Goal: Use online tool/utility: Utilize a website feature to perform a specific function

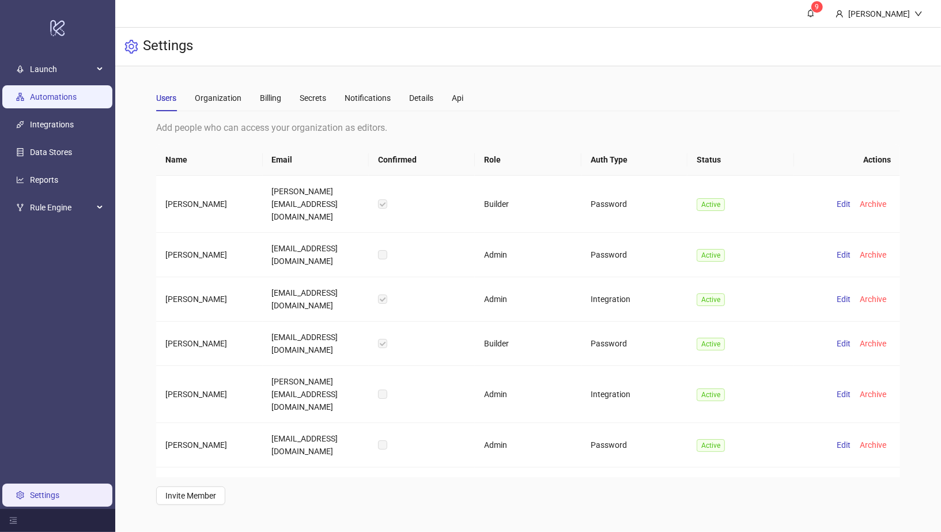
click at [63, 101] on link "Automations" at bounding box center [53, 96] width 47 height 9
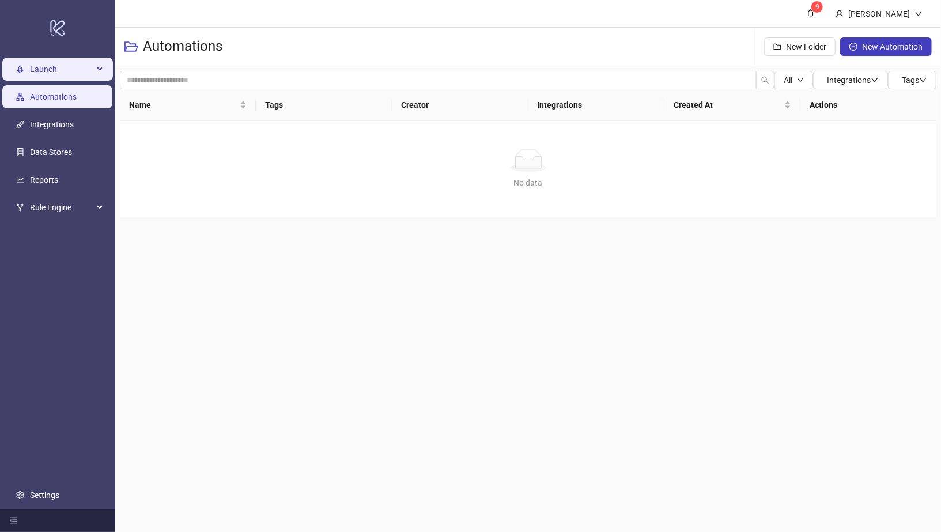
click at [56, 71] on span "Launch" at bounding box center [61, 69] width 63 height 23
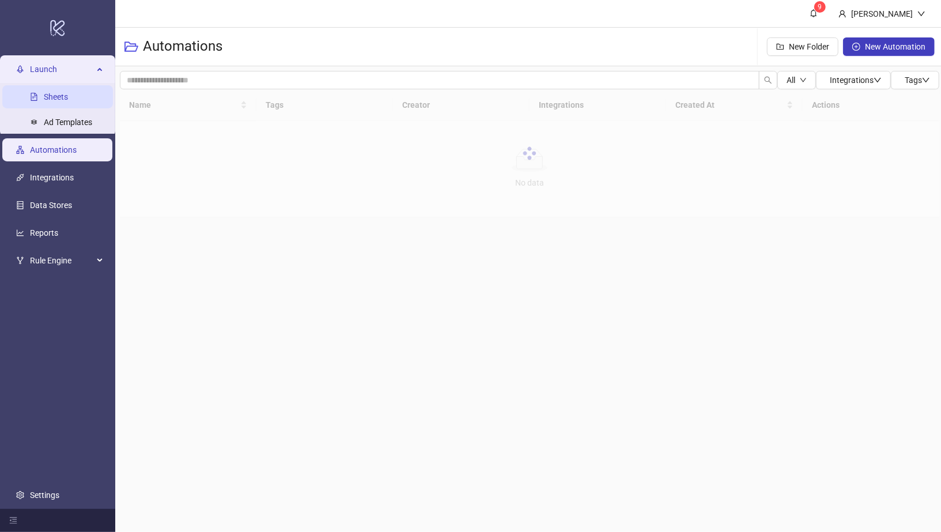
click at [57, 92] on link "Sheets" at bounding box center [56, 96] width 24 height 9
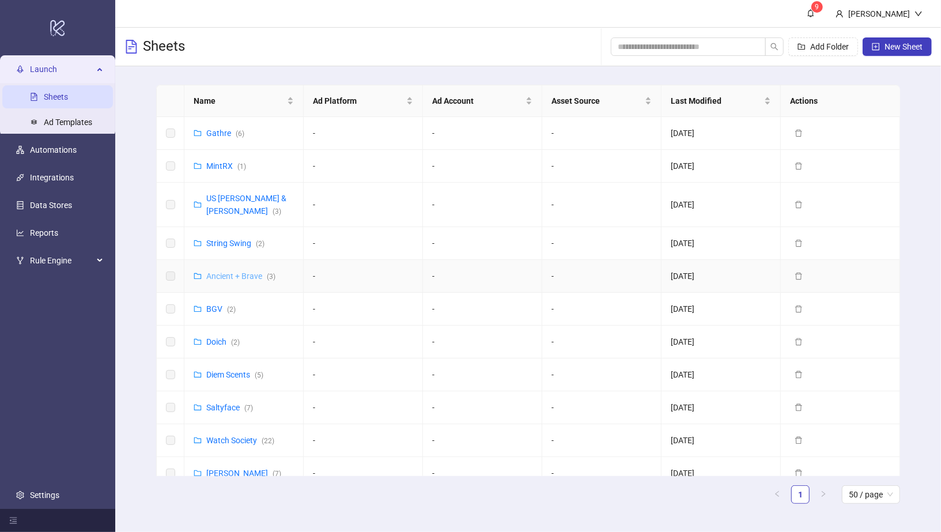
click at [217, 271] on link "Ancient + Brave ( 3 )" at bounding box center [240, 275] width 69 height 9
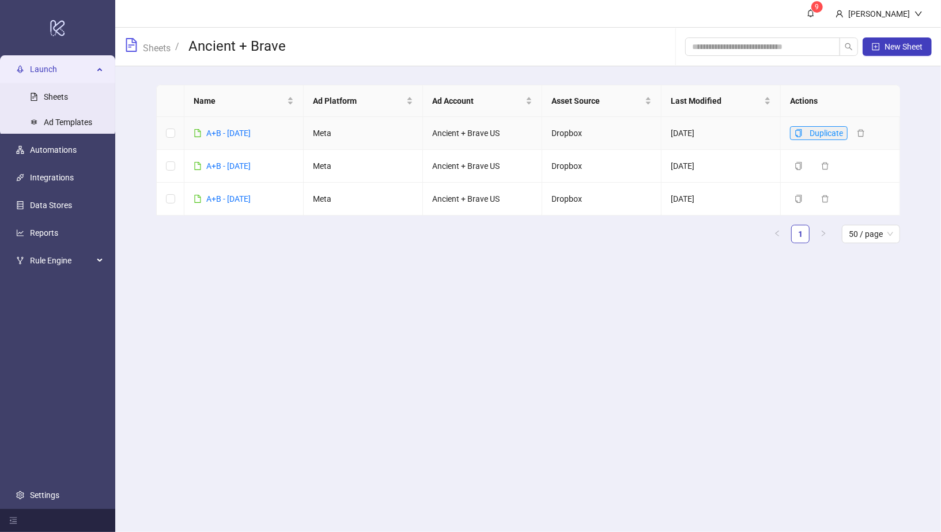
click at [798, 134] on icon "copy" at bounding box center [799, 133] width 8 height 8
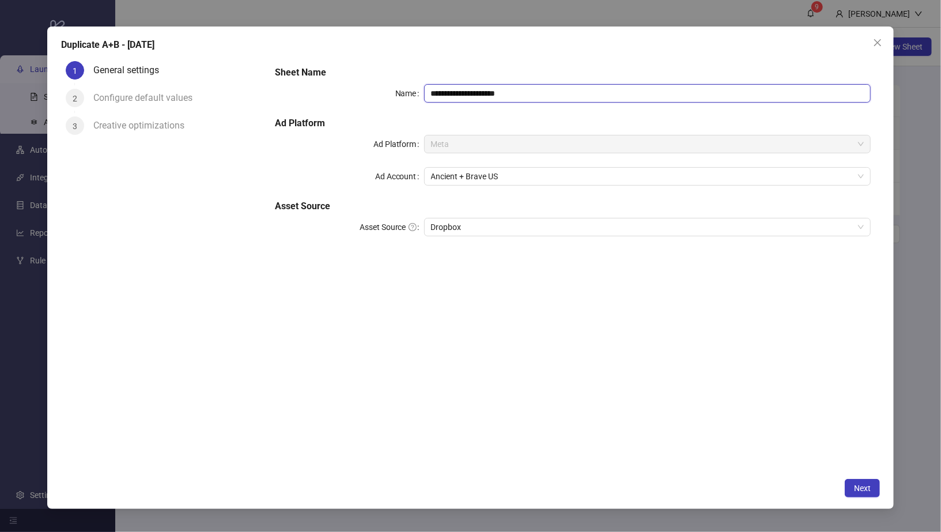
drag, startPoint x: 528, startPoint y: 100, endPoint x: 460, endPoint y: 96, distance: 68.1
click at [460, 96] on input "**********" at bounding box center [647, 93] width 447 height 18
type input "**********"
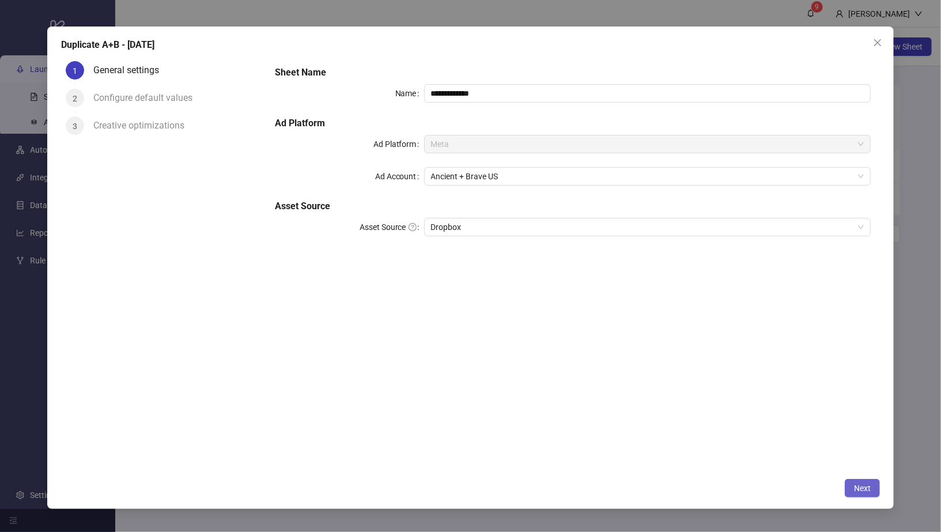
click at [848, 479] on button "Next" at bounding box center [862, 488] width 35 height 18
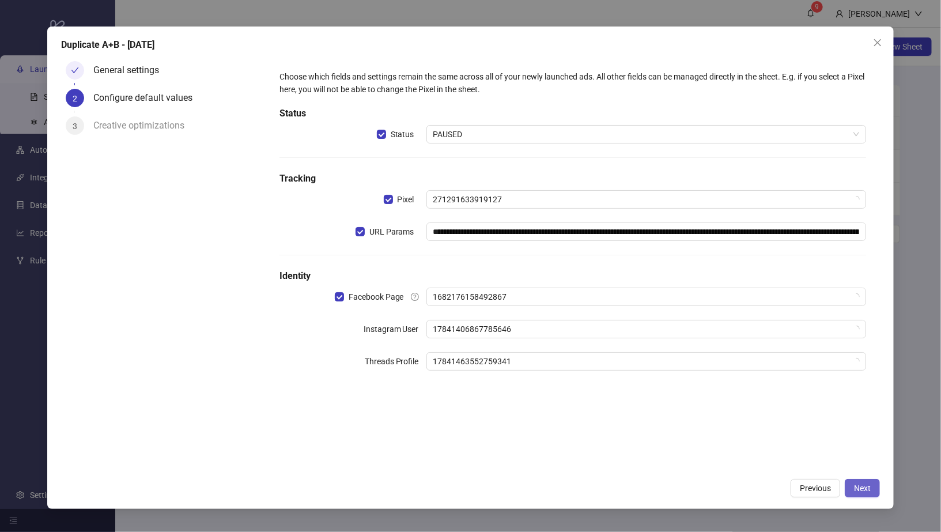
click at [864, 490] on span "Next" at bounding box center [862, 487] width 17 height 9
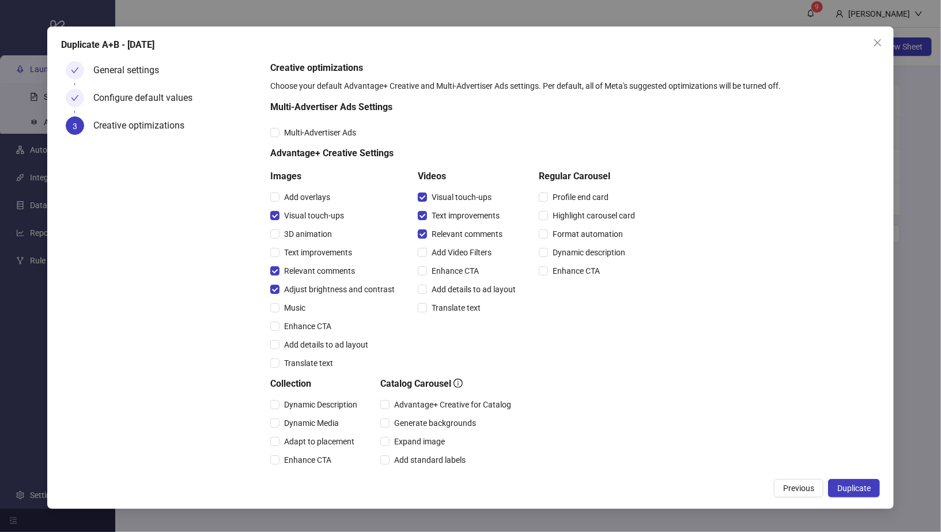
click at [864, 490] on span "Duplicate" at bounding box center [853, 487] width 33 height 9
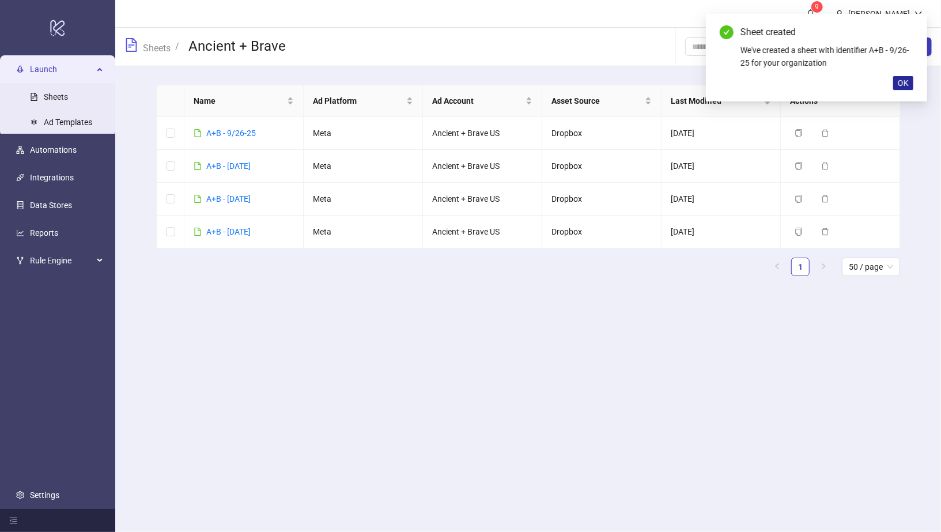
drag, startPoint x: 907, startPoint y: 84, endPoint x: 898, endPoint y: 84, distance: 9.8
click at [907, 84] on span "OK" at bounding box center [903, 82] width 11 height 9
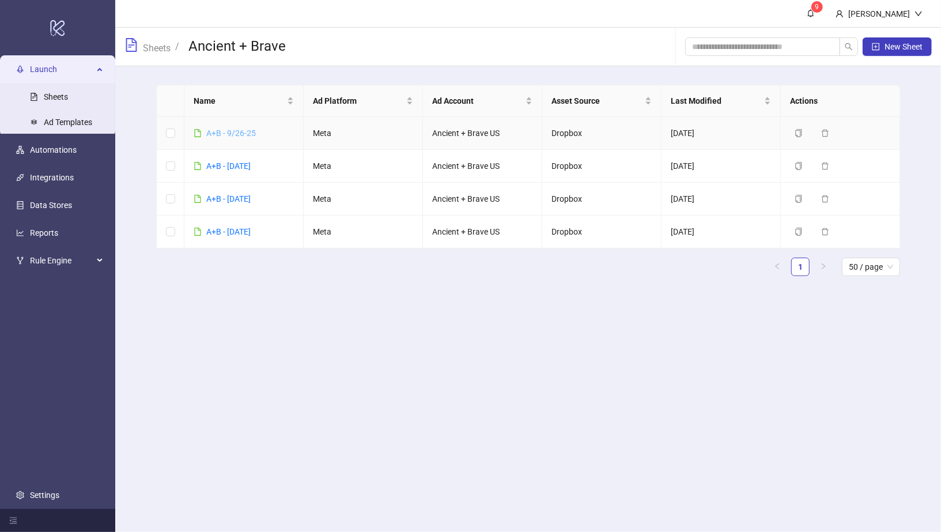
click at [247, 131] on link "A+B - 9/26-25" at bounding box center [231, 132] width 50 height 9
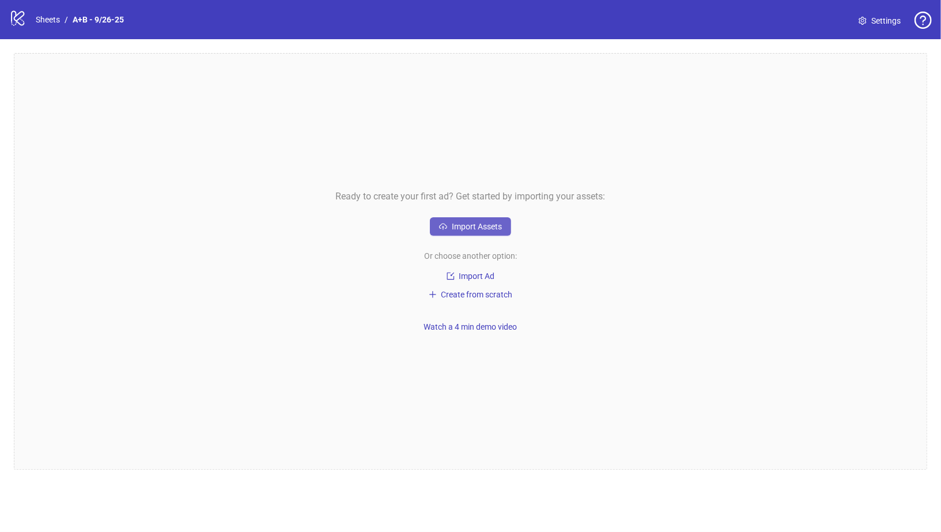
click at [496, 230] on span "Import Assets" at bounding box center [477, 226] width 50 height 9
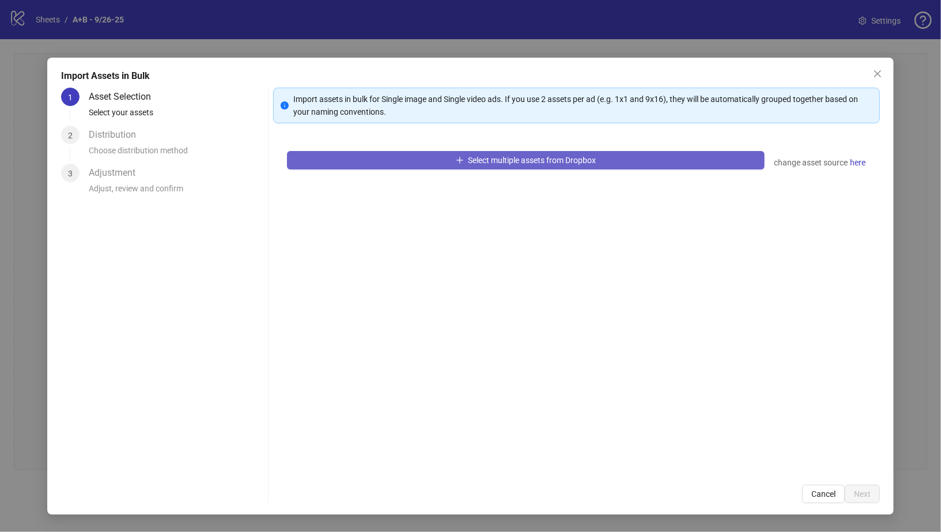
click at [441, 160] on button "Select multiple assets from Dropbox" at bounding box center [526, 160] width 478 height 18
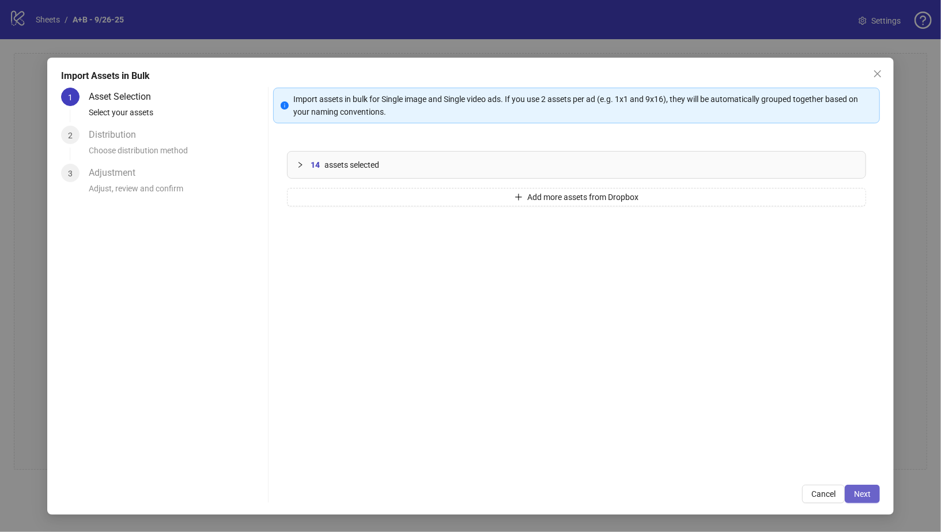
click at [861, 499] on button "Next" at bounding box center [862, 494] width 35 height 18
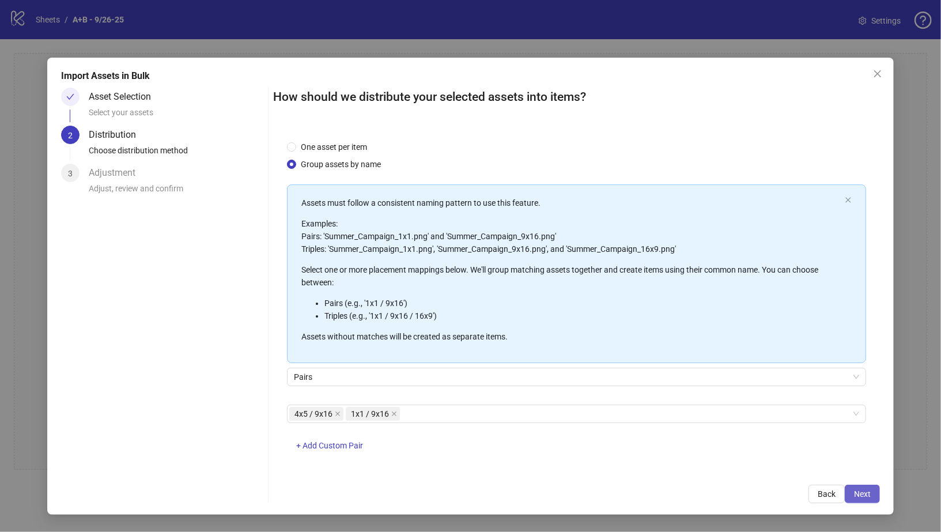
click at [869, 495] on span "Next" at bounding box center [862, 493] width 17 height 9
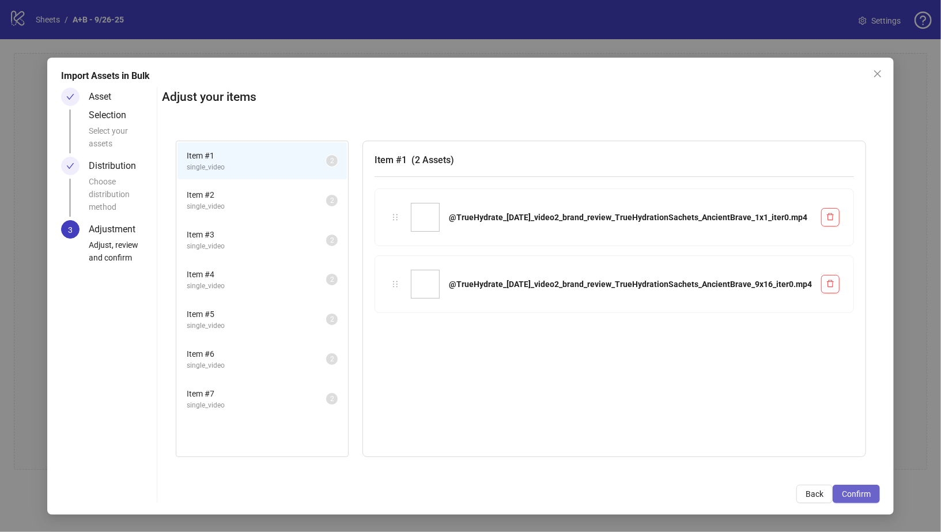
click at [869, 495] on span "Confirm" at bounding box center [856, 493] width 29 height 9
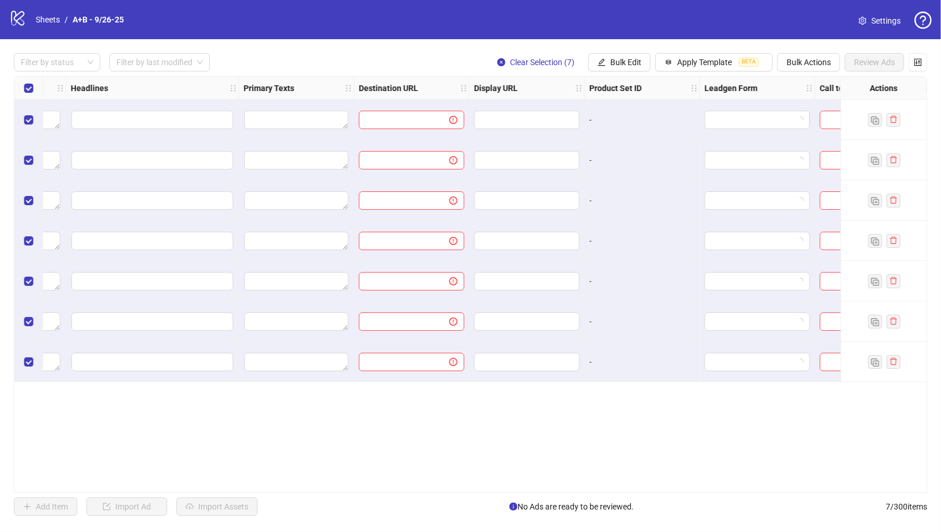
scroll to position [0, 820]
click at [614, 63] on span "Bulk Edit" at bounding box center [625, 62] width 31 height 9
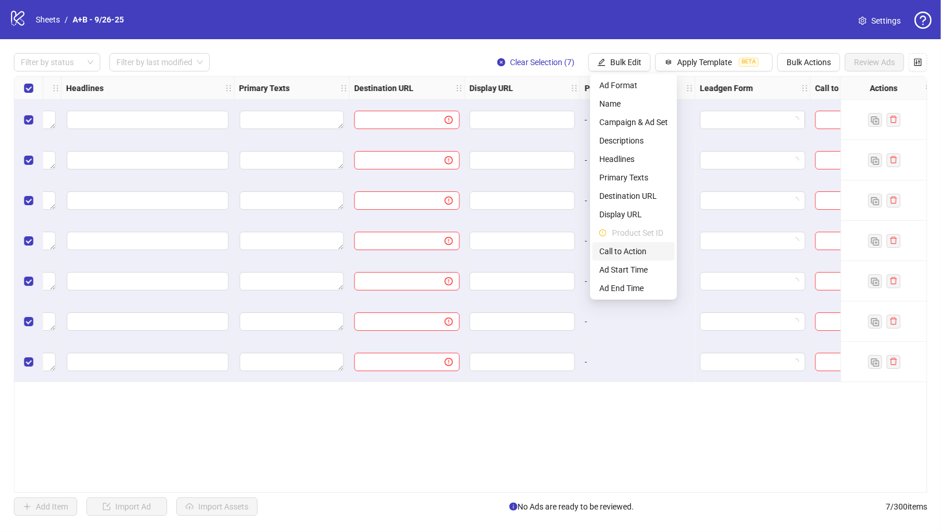
click at [627, 248] on span "Call to Action" at bounding box center [633, 251] width 69 height 13
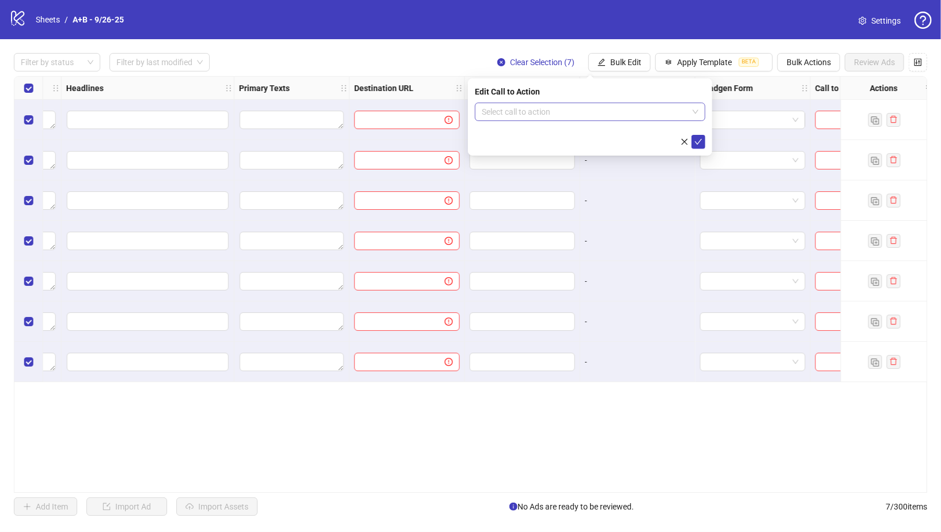
click at [642, 107] on input "search" at bounding box center [585, 111] width 206 height 17
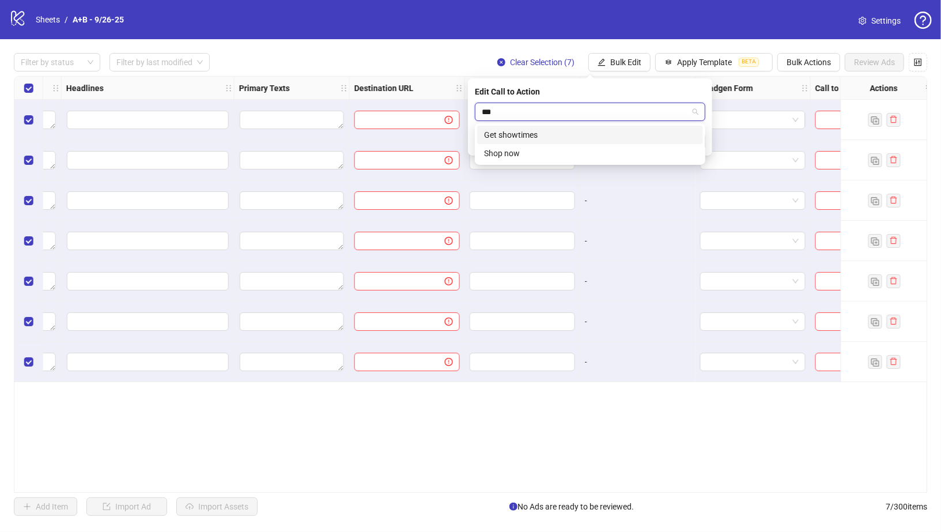
type input "****"
click at [633, 138] on div "Shop now" at bounding box center [590, 134] width 212 height 13
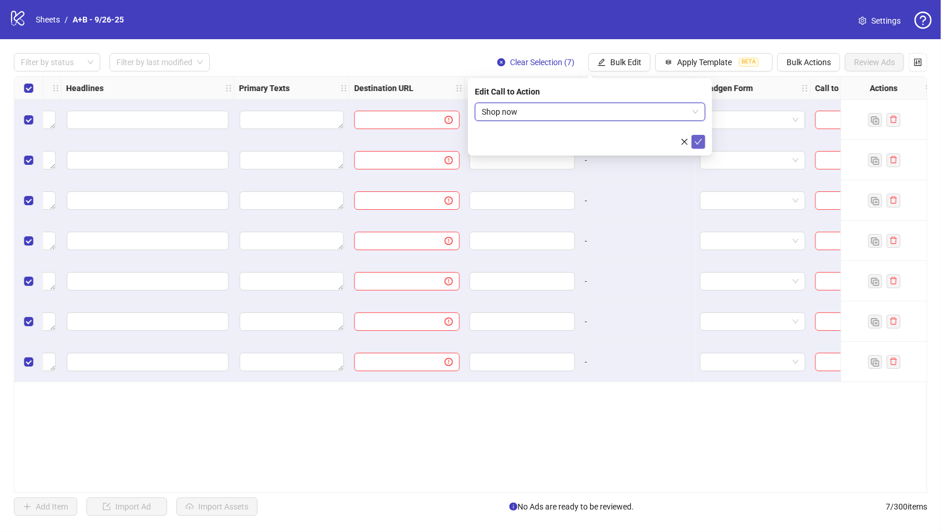
click at [701, 138] on icon "check" at bounding box center [698, 142] width 8 height 8
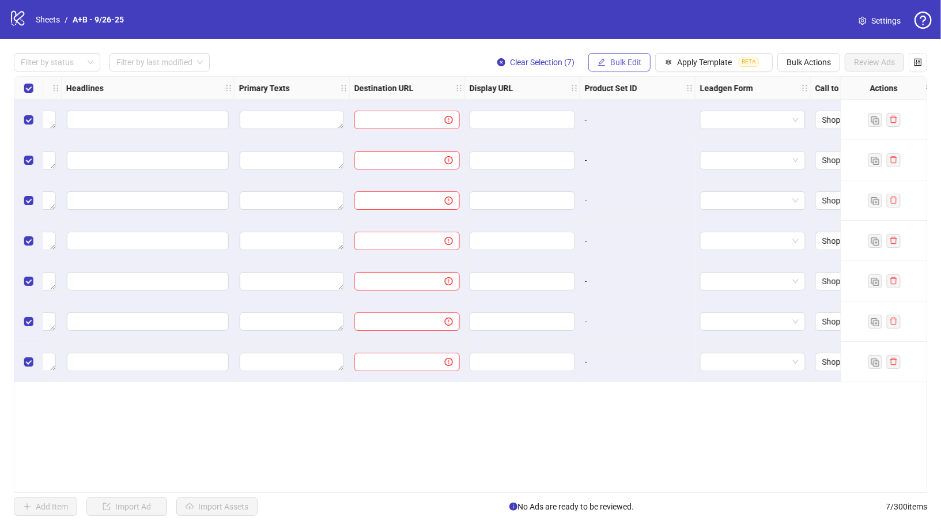
click at [633, 64] on span "Bulk Edit" at bounding box center [625, 62] width 31 height 9
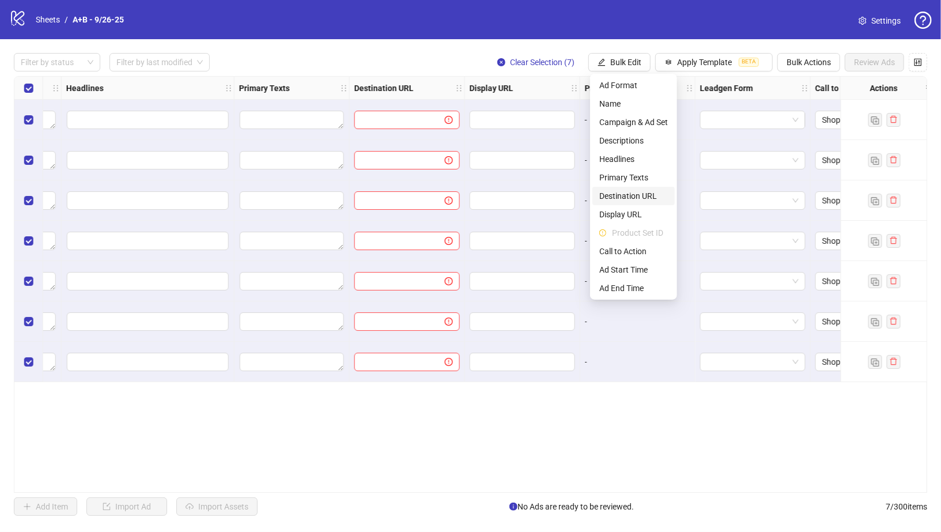
click at [650, 196] on span "Destination URL" at bounding box center [633, 196] width 69 height 13
